Goal: Find specific page/section: Find specific page/section

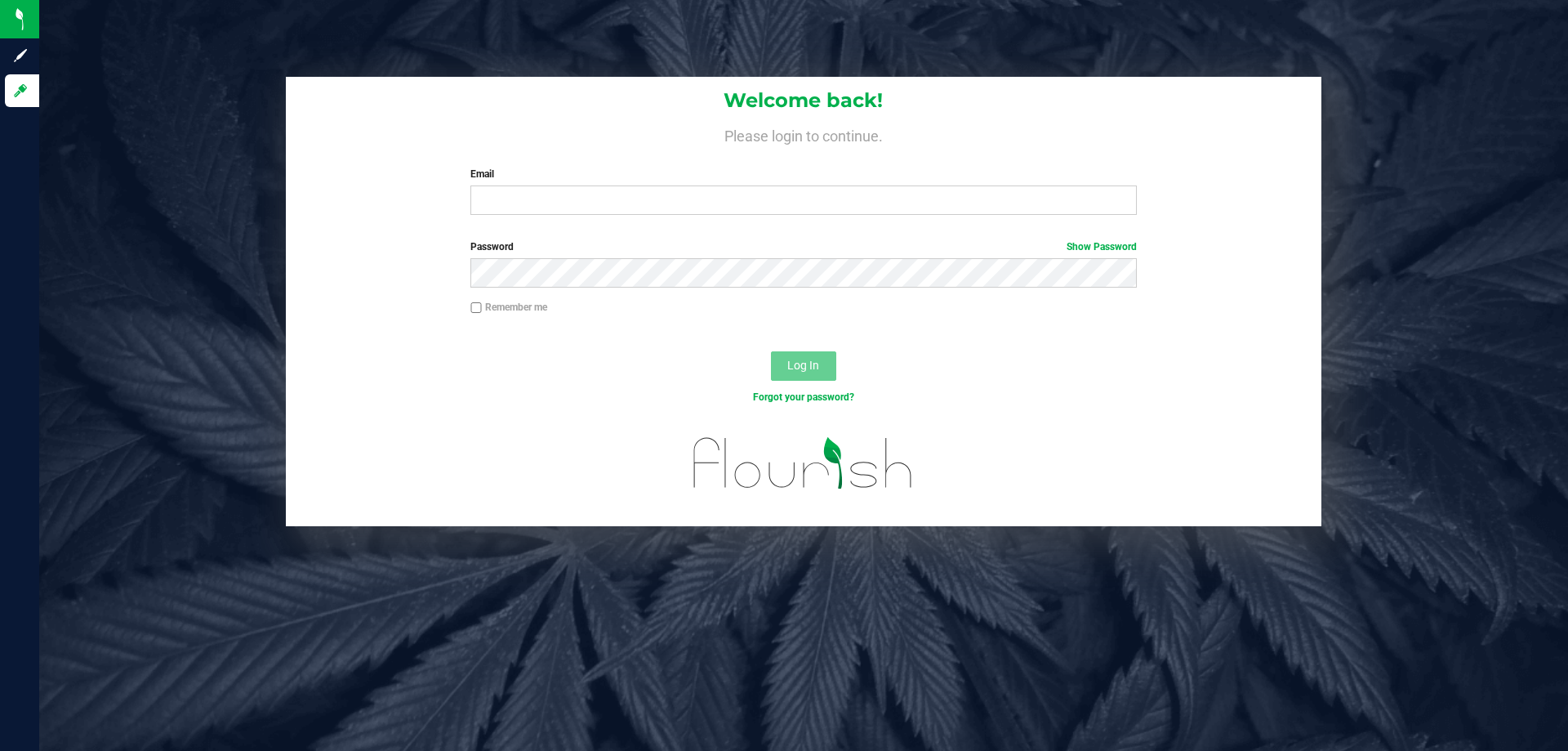
click at [277, 215] on div "Welcome back! Please login to continue. Email Required Please format your email…" at bounding box center [804, 301] width 1554 height 450
drag, startPoint x: 254, startPoint y: 186, endPoint x: 257, endPoint y: 11, distance: 175.0
click at [255, 182] on div "Welcome back! Please login to continue. Email Required Please format your email…" at bounding box center [804, 301] width 1554 height 450
click at [503, 194] on input "Email" at bounding box center [803, 200] width 666 height 30
type input "[EMAIL_ADDRESS][DOMAIN_NAME]"
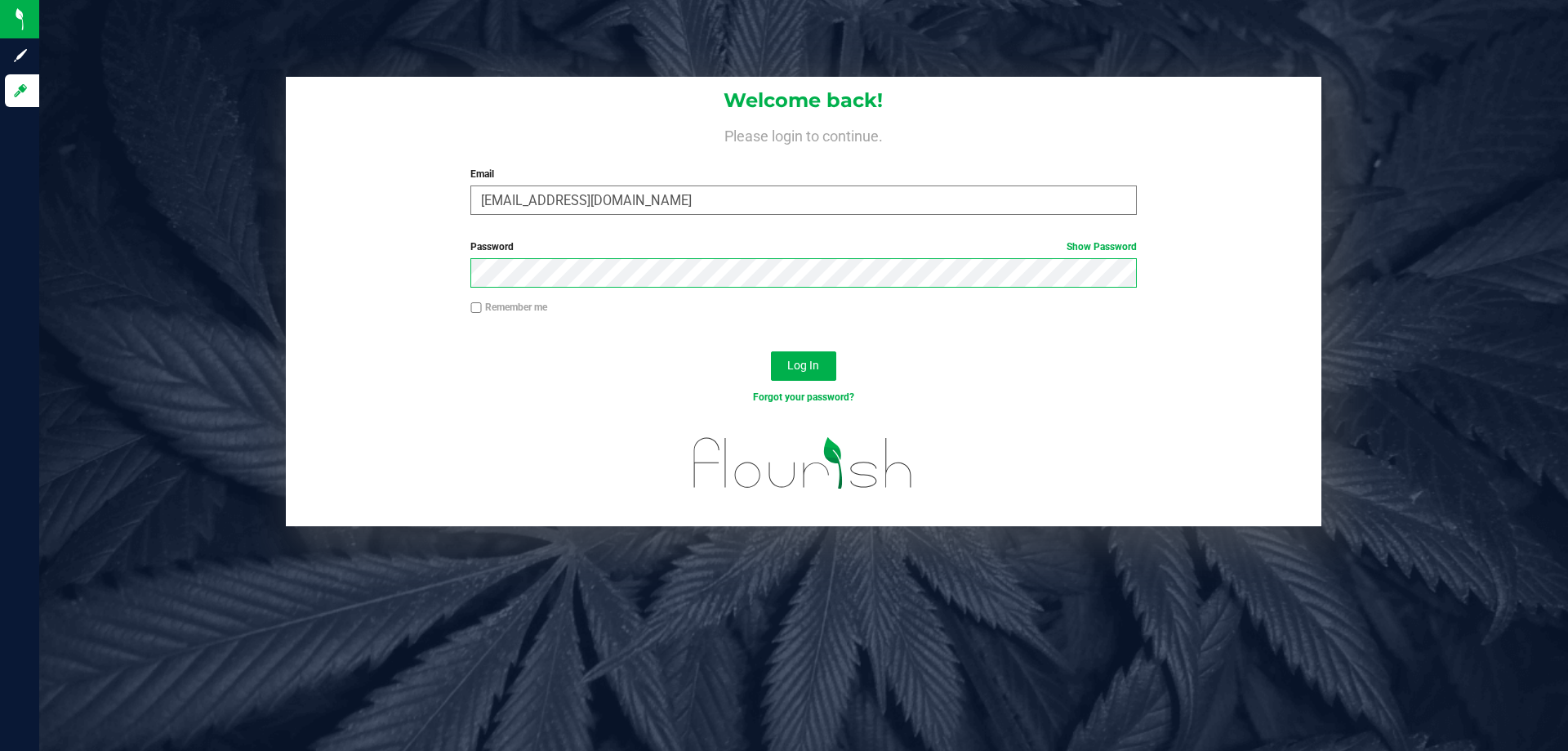
click at [771, 351] on button "Log In" at bounding box center [803, 365] width 65 height 30
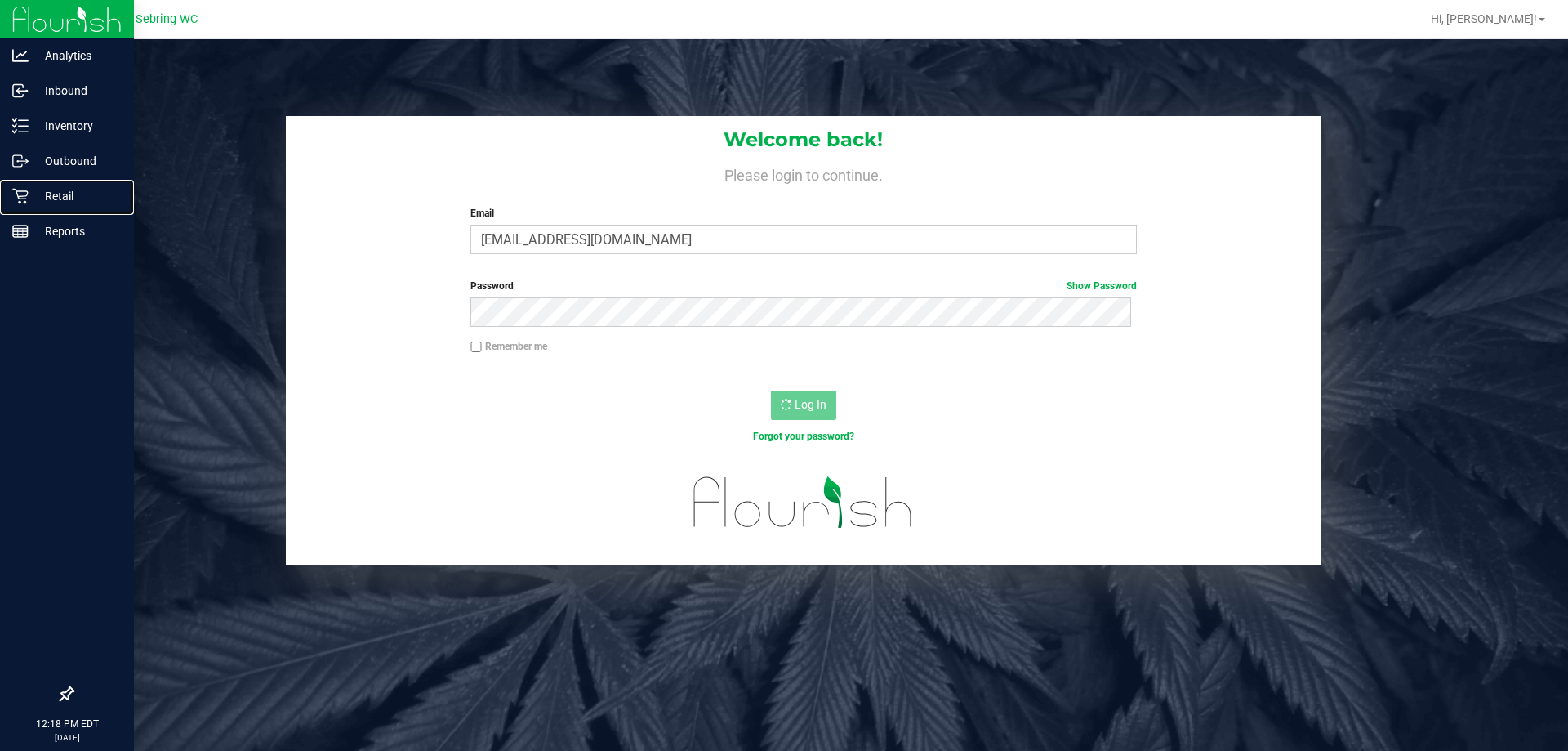
click at [33, 188] on p "Retail" at bounding box center [77, 196] width 98 height 20
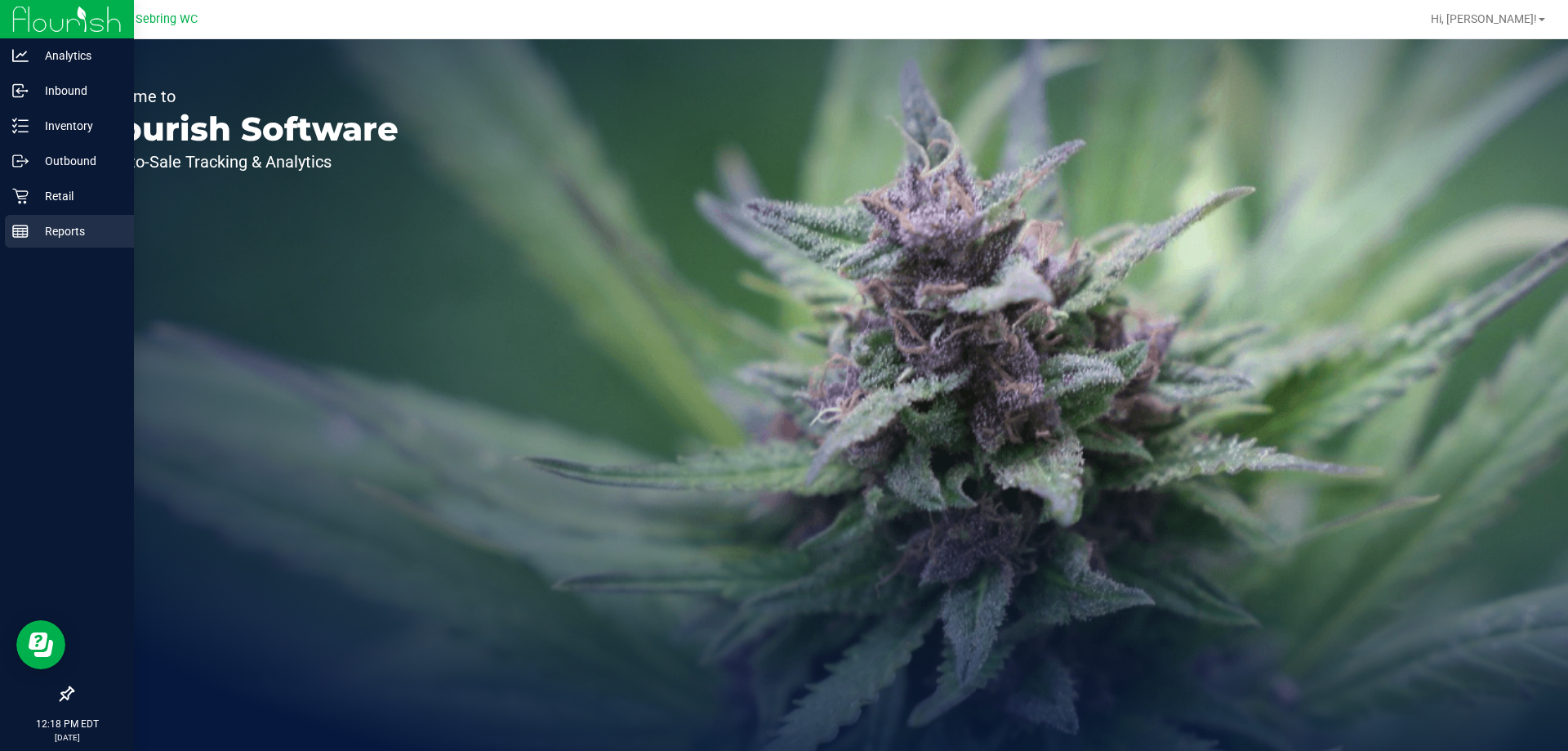
click at [50, 217] on div "Reports" at bounding box center [69, 231] width 129 height 32
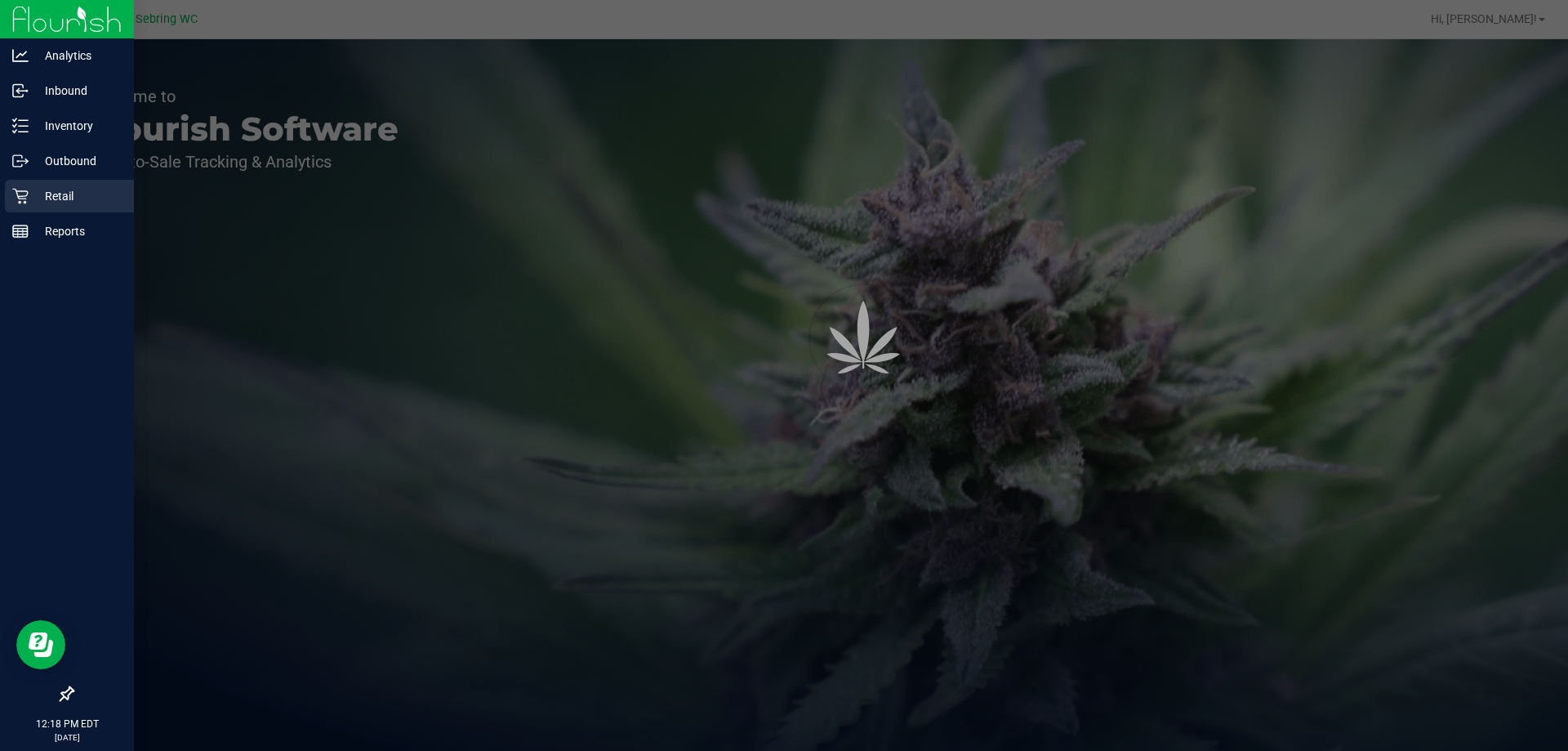
click at [48, 192] on p "Retail" at bounding box center [77, 196] width 98 height 20
